Goal: Task Accomplishment & Management: Manage account settings

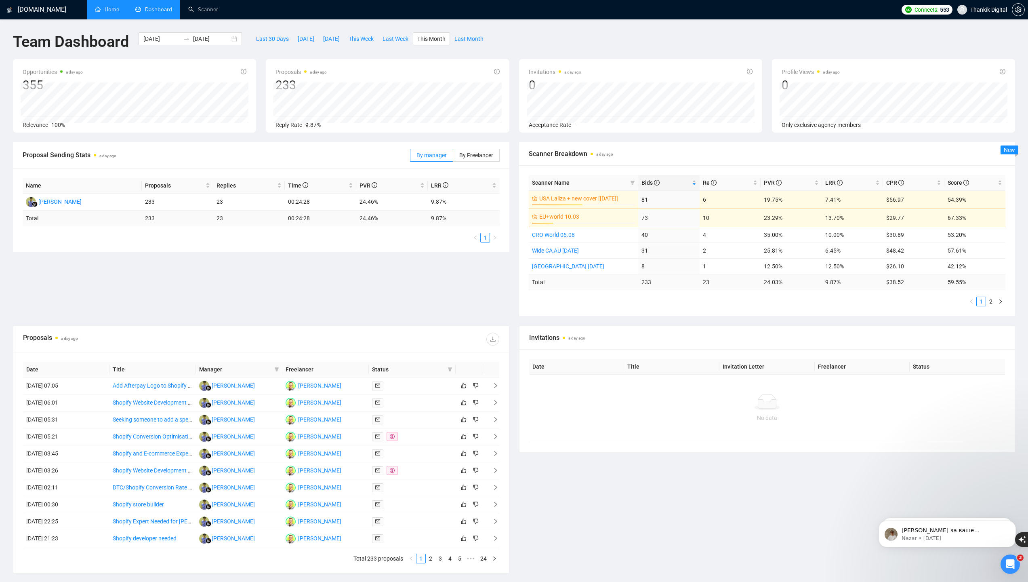
click at [117, 12] on link "Home" at bounding box center [107, 9] width 24 height 7
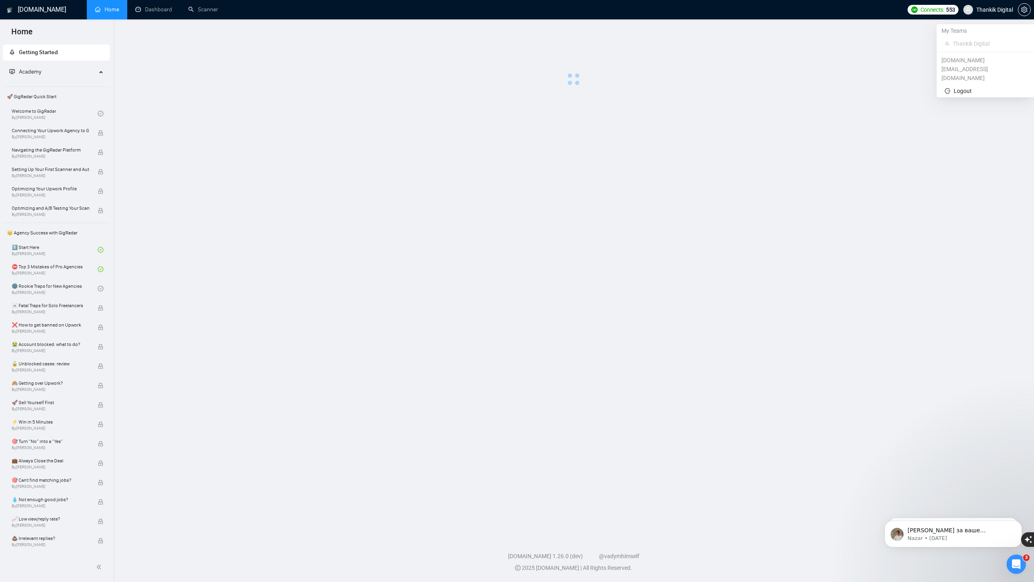
click at [981, 10] on span "Thankik Digital" at bounding box center [995, 10] width 37 height 0
click at [977, 10] on span "Thankik Digital" at bounding box center [995, 10] width 37 height 0
click at [1028, 10] on span "setting" at bounding box center [1025, 9] width 12 height 6
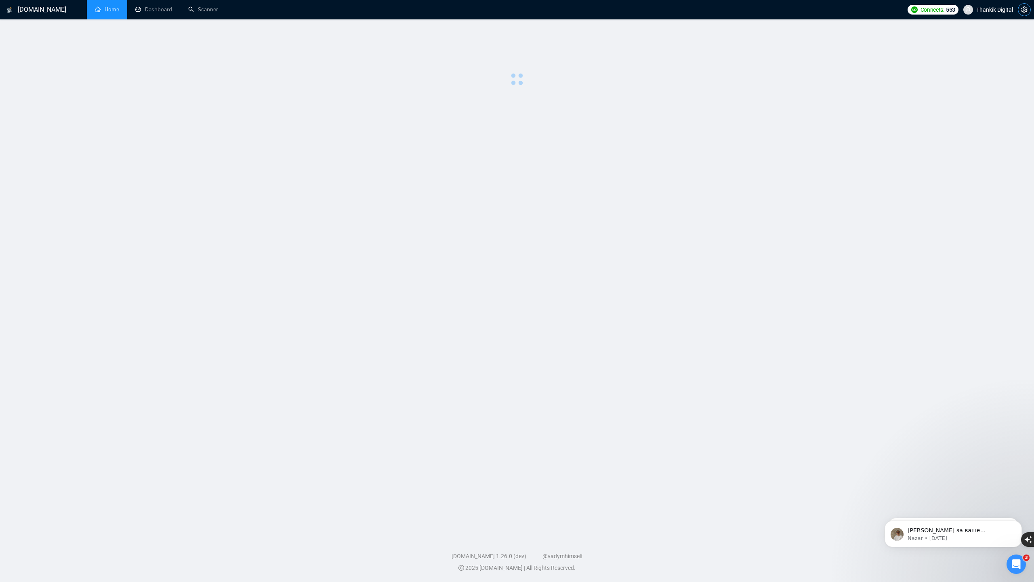
click at [1026, 11] on icon "setting" at bounding box center [1025, 9] width 6 height 6
click at [992, 10] on span "Thankik Digital" at bounding box center [995, 10] width 37 height 0
click at [796, 95] on main at bounding box center [517, 275] width 1009 height 487
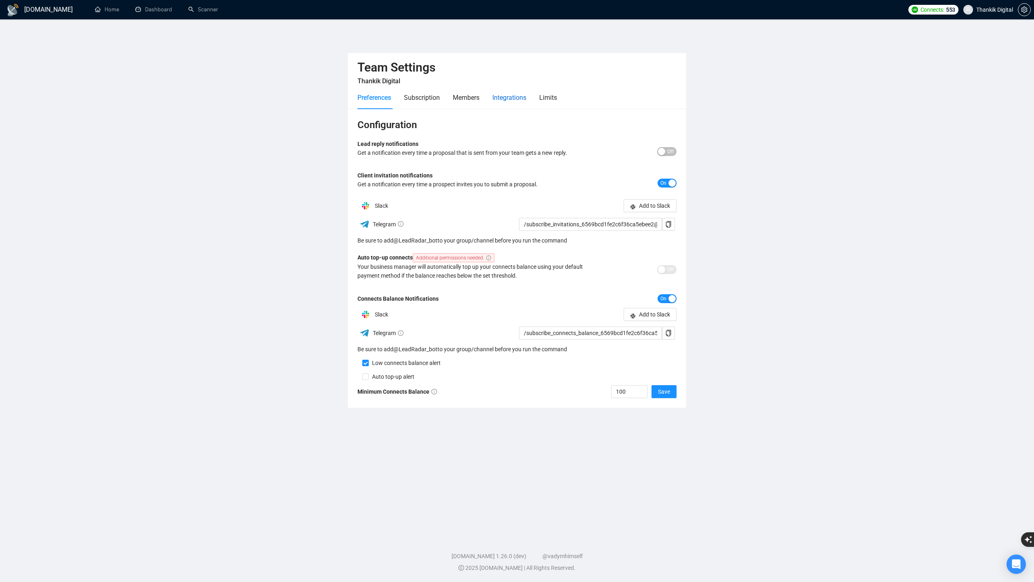
click at [525, 98] on div "Integrations" at bounding box center [510, 98] width 34 height 10
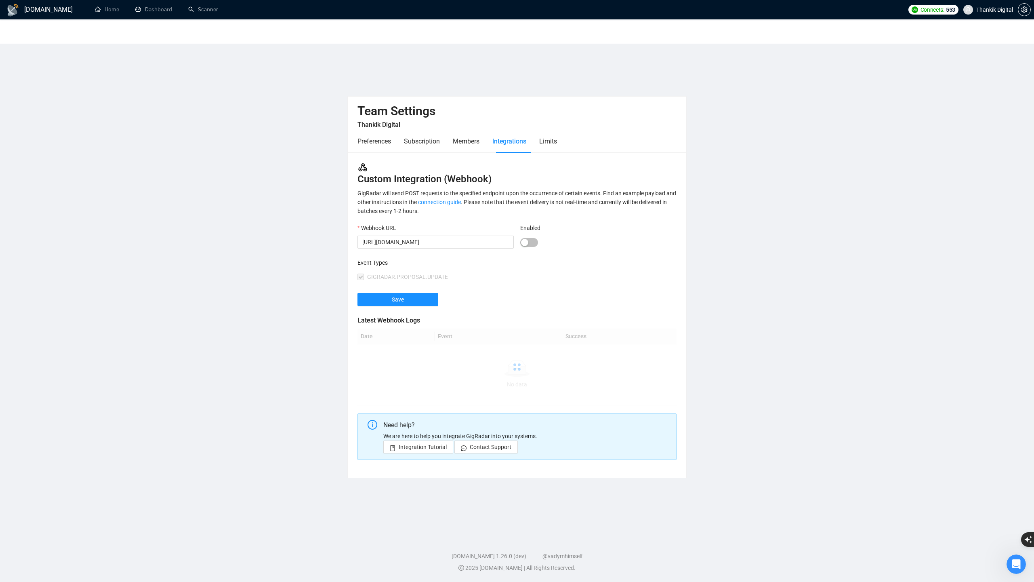
click at [565, 97] on div "Team Settings Thankik Digital Preferences Subscription Members Integrations Lim…" at bounding box center [517, 125] width 339 height 56
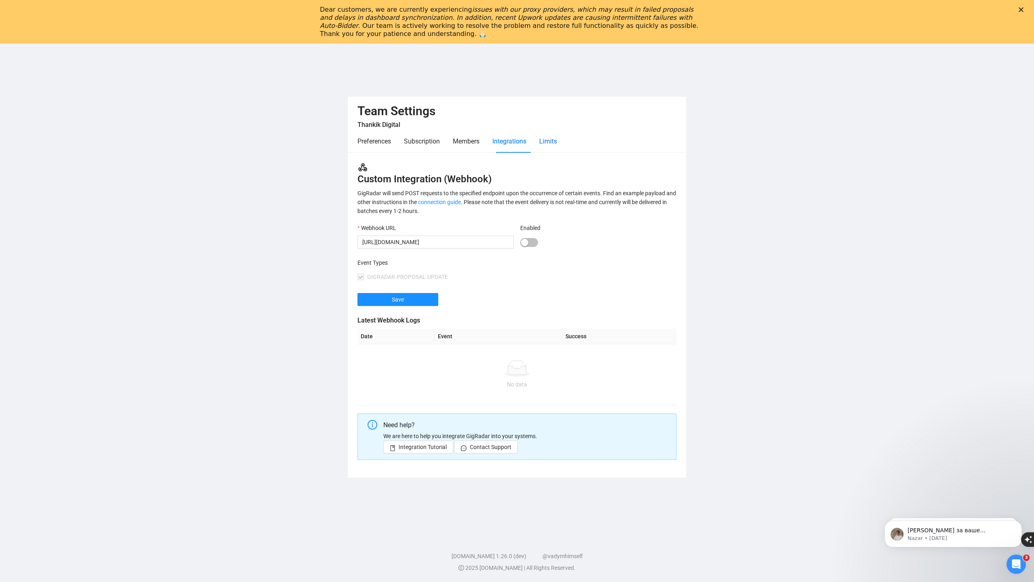
click at [549, 139] on div "Limits" at bounding box center [548, 141] width 18 height 10
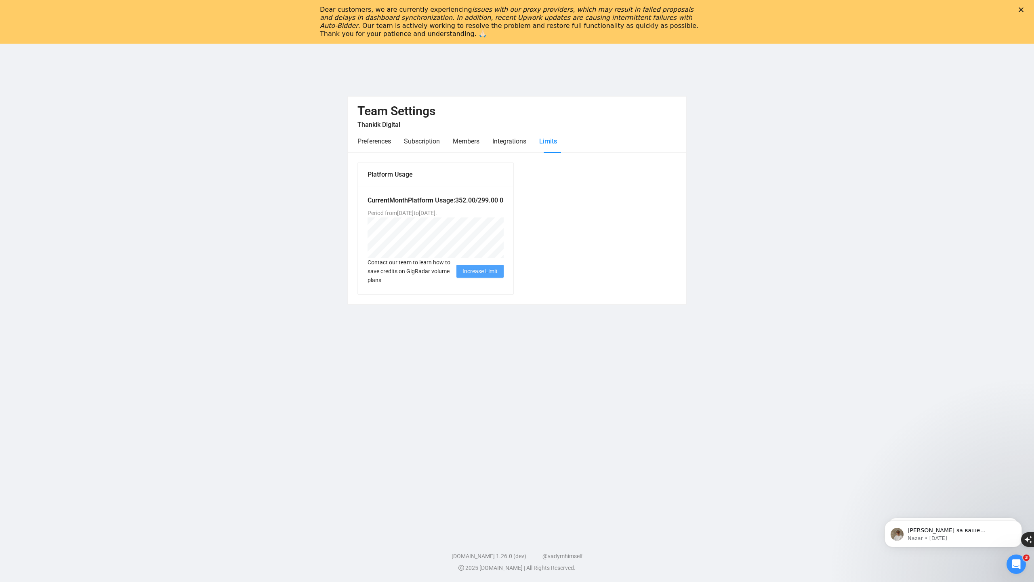
click at [521, 235] on div "Platform Usage Current Month Platform Usage: 352.00 / 299.00 0 Period from [DAT…" at bounding box center [517, 228] width 326 height 133
click at [459, 354] on main "Team Settings Thankik Digital Preferences Subscription Members Integrations Lim…" at bounding box center [517, 298] width 1009 height 444
